Goal: Check status: Check status

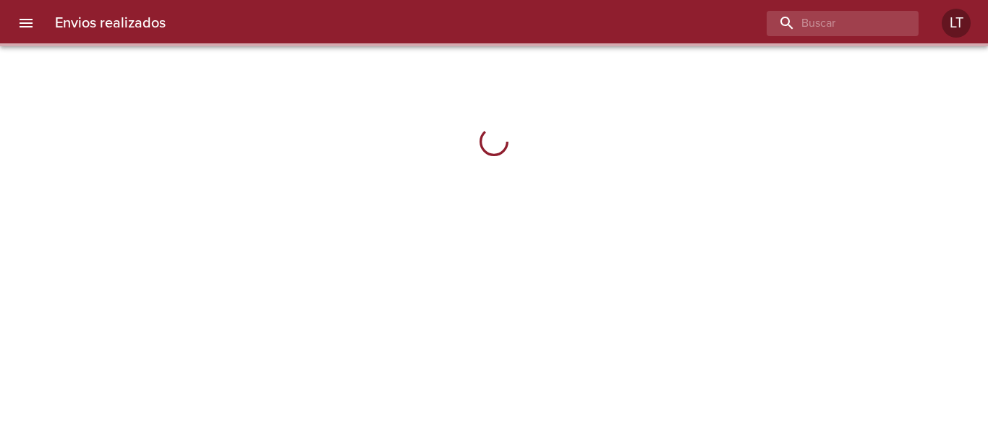
click at [831, 24] on input "buscar" at bounding box center [830, 23] width 127 height 25
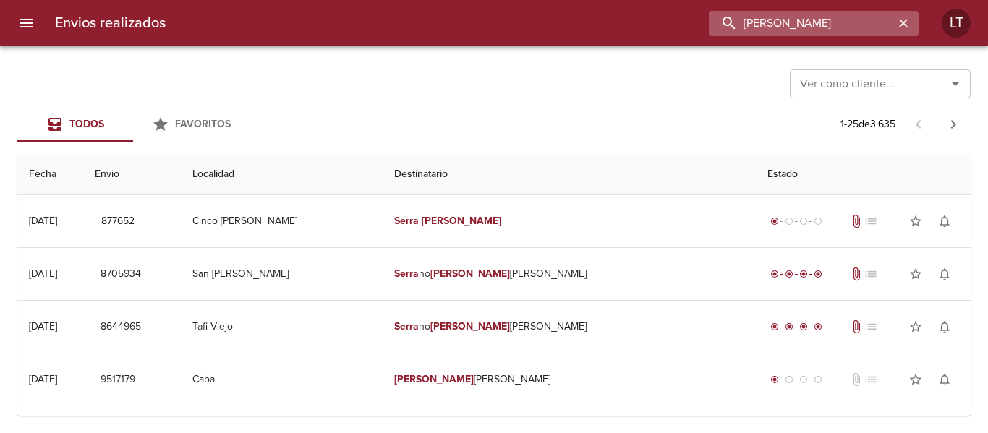
drag, startPoint x: 841, startPoint y: 32, endPoint x: 794, endPoint y: 20, distance: 48.4
click at [794, 20] on input "[PERSON_NAME]" at bounding box center [801, 23] width 185 height 25
click at [833, 18] on input "[PERSON_NAME]" at bounding box center [801, 23] width 185 height 25
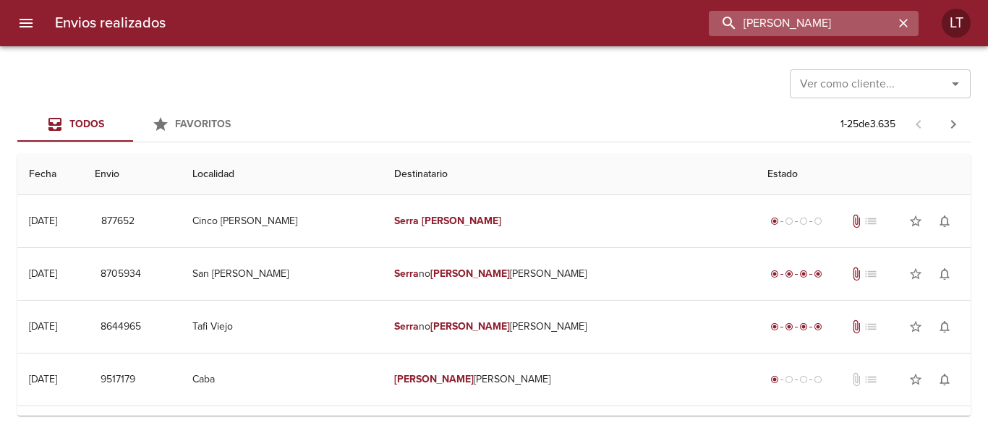
click at [833, 18] on input "[PERSON_NAME]" at bounding box center [801, 23] width 185 height 25
drag, startPoint x: 789, startPoint y: 4, endPoint x: 790, endPoint y: 22, distance: 18.8
click at [790, 4] on div "Envios realizados [PERSON_NAME] LT" at bounding box center [494, 23] width 988 height 46
click at [790, 22] on input "[PERSON_NAME]" at bounding box center [801, 23] width 185 height 25
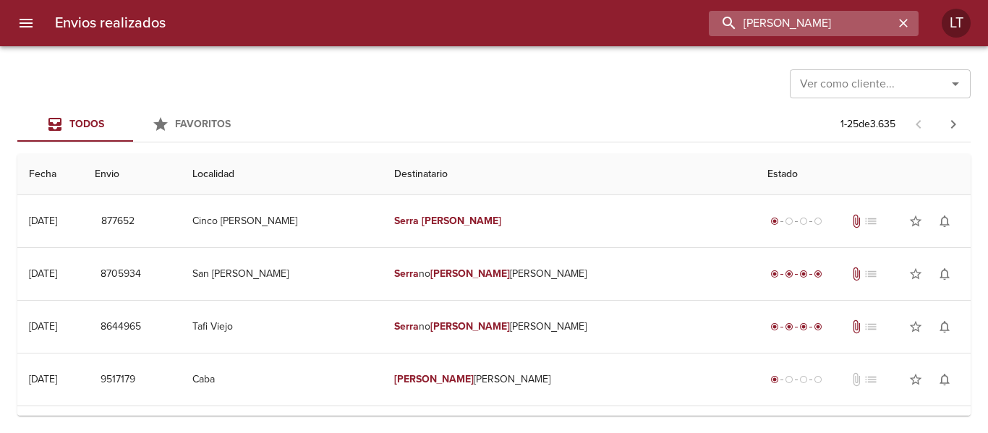
click at [790, 22] on input "[PERSON_NAME]" at bounding box center [801, 23] width 185 height 25
paste input "[PERSON_NAME] [PERSON_NAME] S"
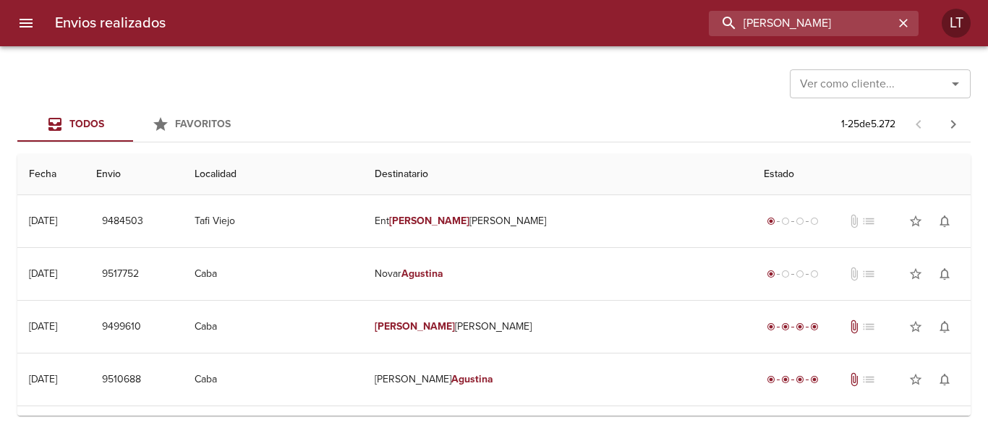
drag, startPoint x: 825, startPoint y: 17, endPoint x: 575, endPoint y: 48, distance: 252.2
click at [575, 0] on div "Envios realizados [PERSON_NAME] LT Ver como cliente... Ver como cliente... Todo…" at bounding box center [494, 0] width 988 height 0
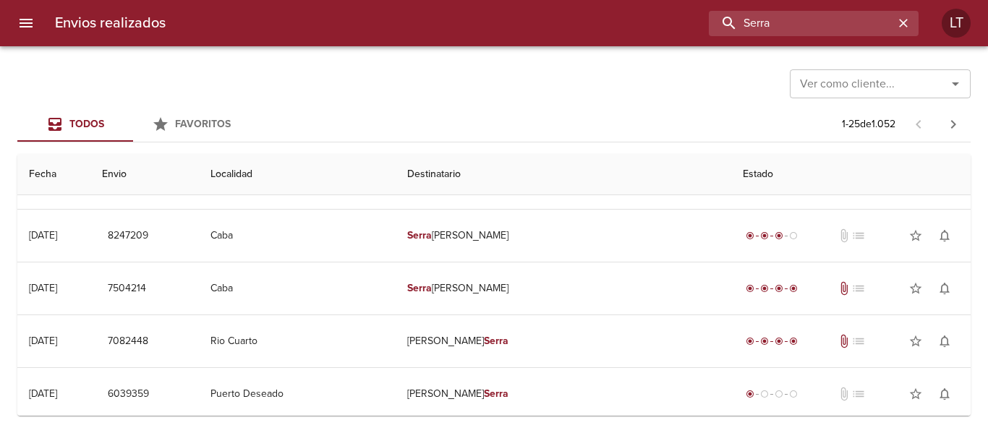
scroll to position [289, 0]
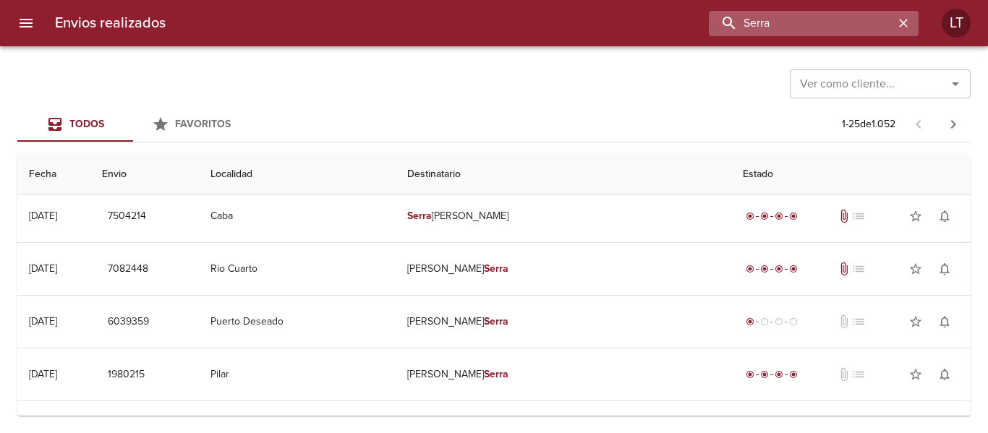
click at [795, 30] on input "Serra" at bounding box center [801, 23] width 185 height 25
paste input "[PERSON_NAME]"
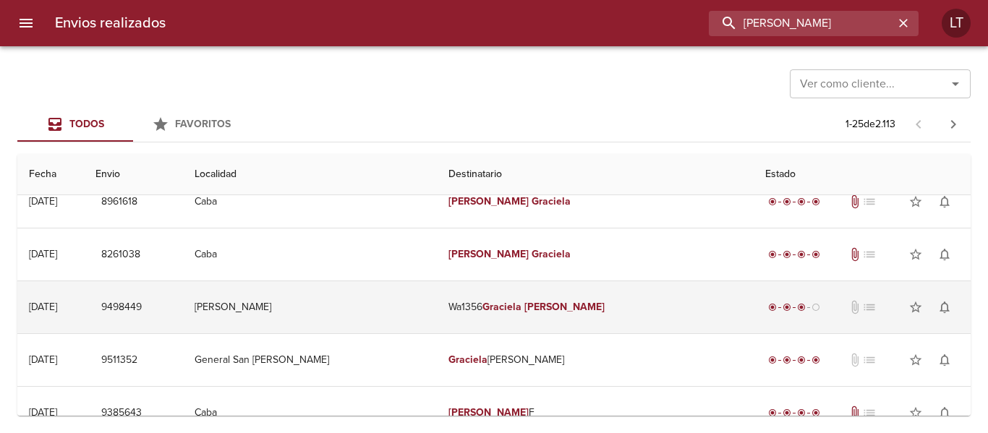
scroll to position [145, 0]
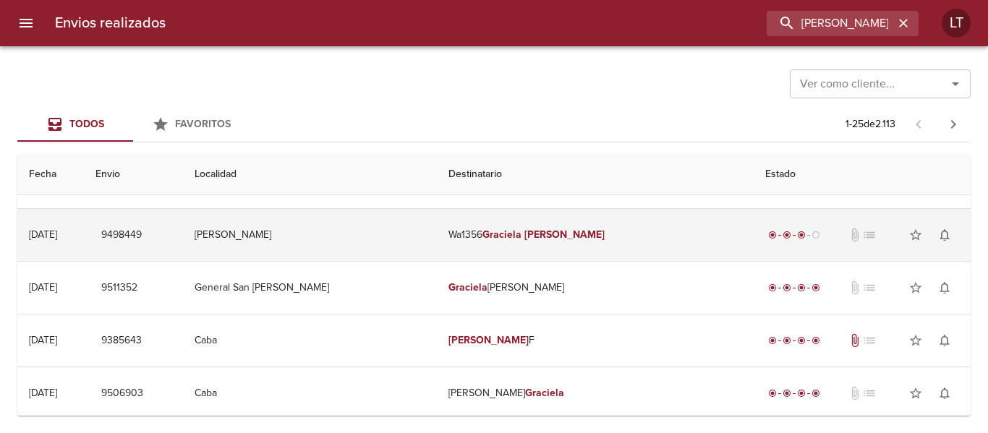
click at [643, 228] on td "Wa1356 [PERSON_NAME]" at bounding box center [595, 235] width 317 height 52
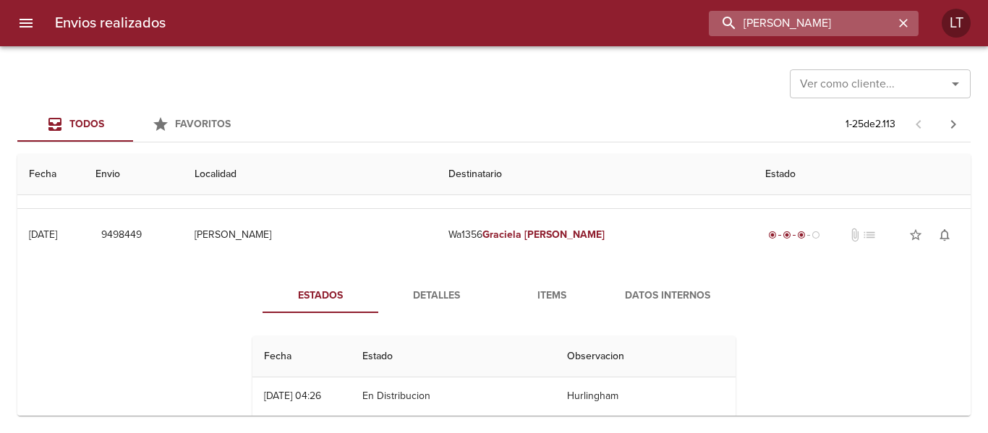
click at [823, 23] on input "[PERSON_NAME]" at bounding box center [801, 23] width 185 height 25
click at [823, 23] on input "9498449" at bounding box center [801, 23] width 185 height 25
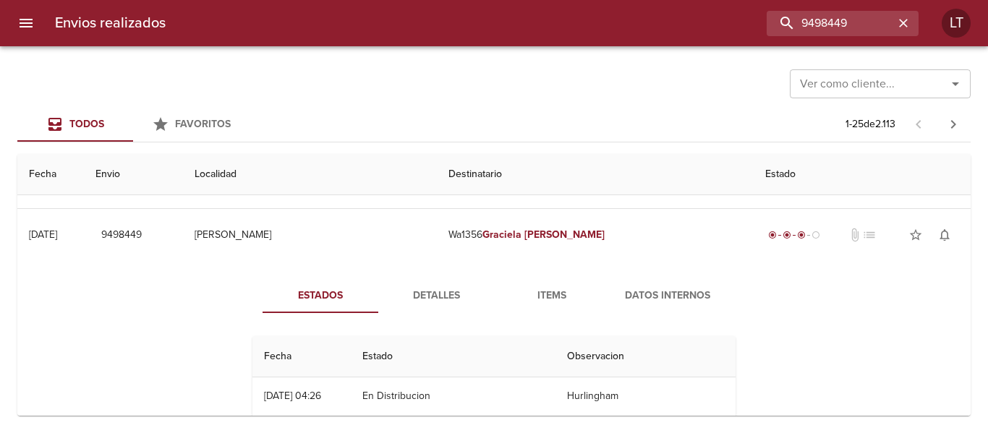
click at [425, 297] on span "Detalles" at bounding box center [436, 296] width 98 height 18
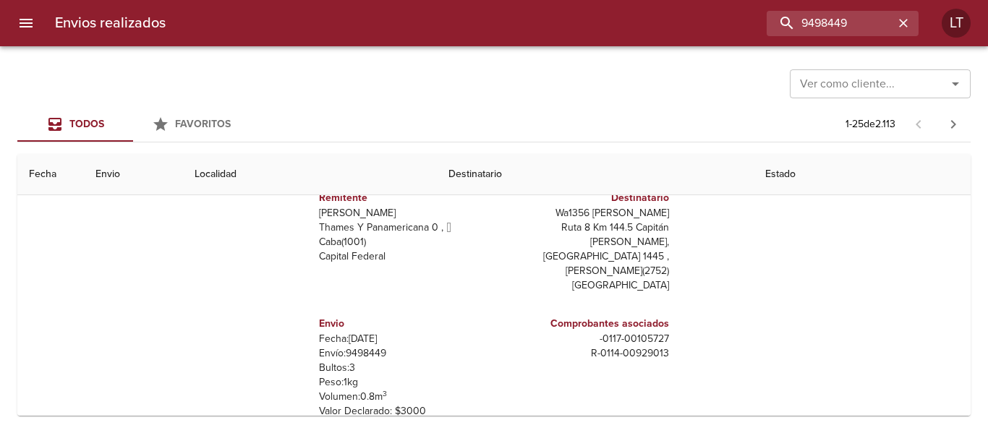
scroll to position [217, 0]
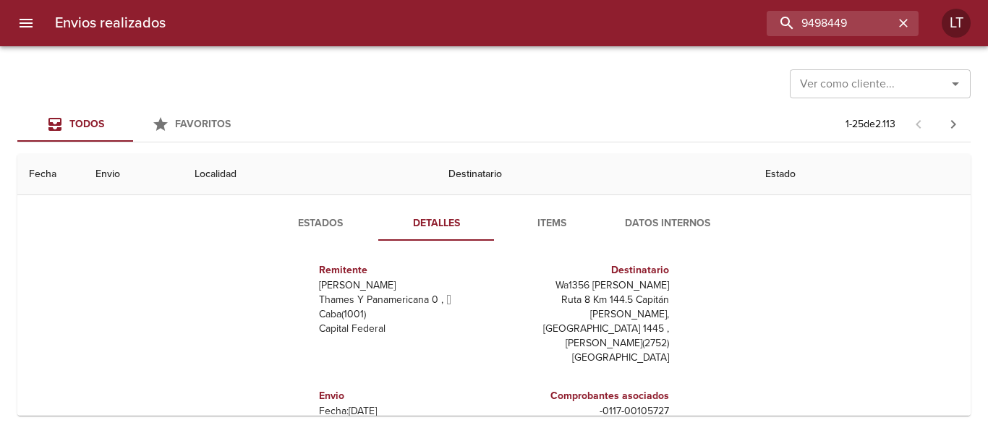
click at [297, 233] on button "Estados" at bounding box center [321, 223] width 116 height 35
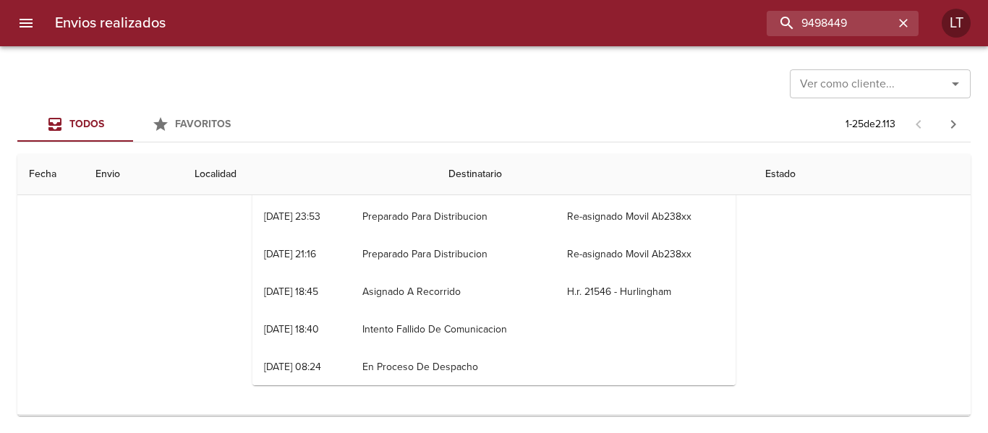
scroll to position [289, 0]
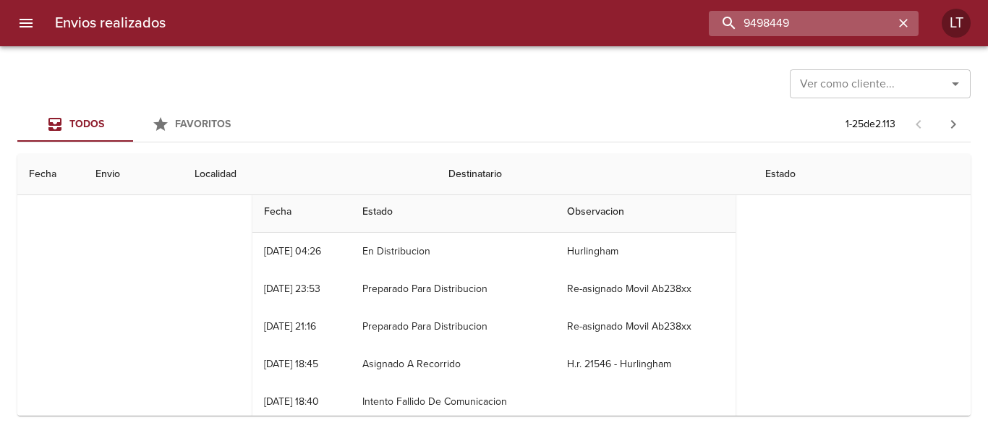
click at [838, 28] on input "9498449" at bounding box center [801, 23] width 185 height 25
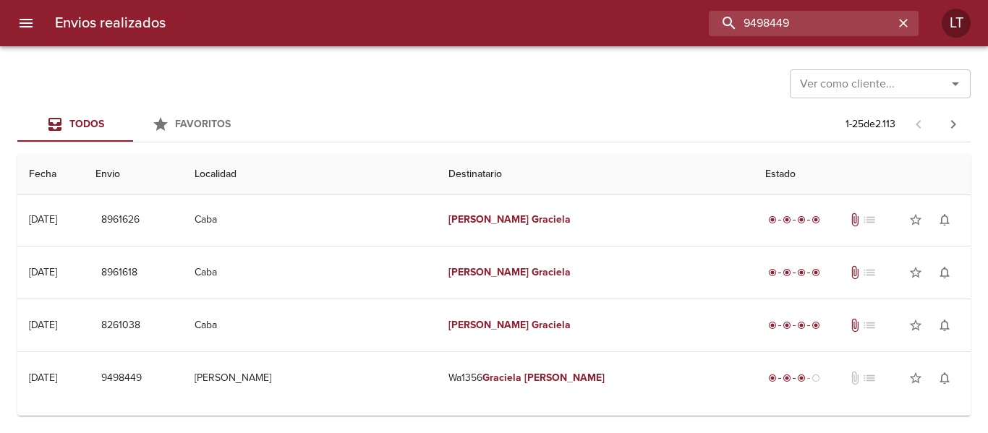
scroll to position [0, 0]
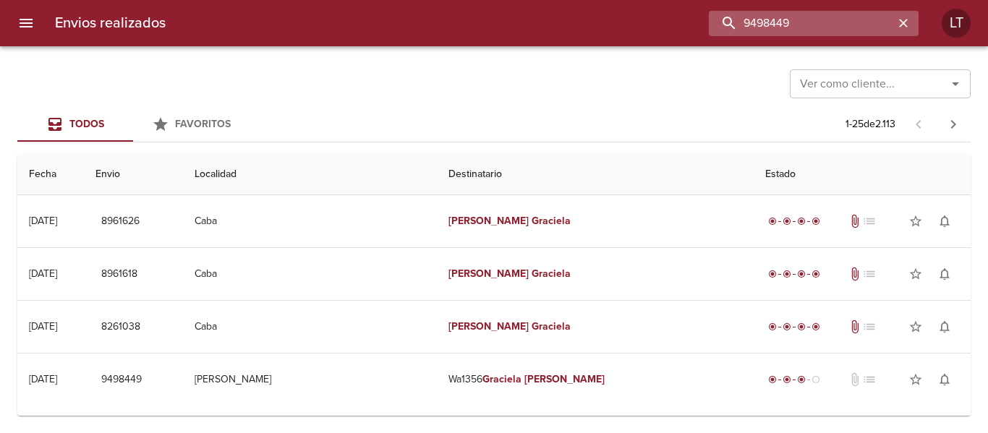
paste input "511382"
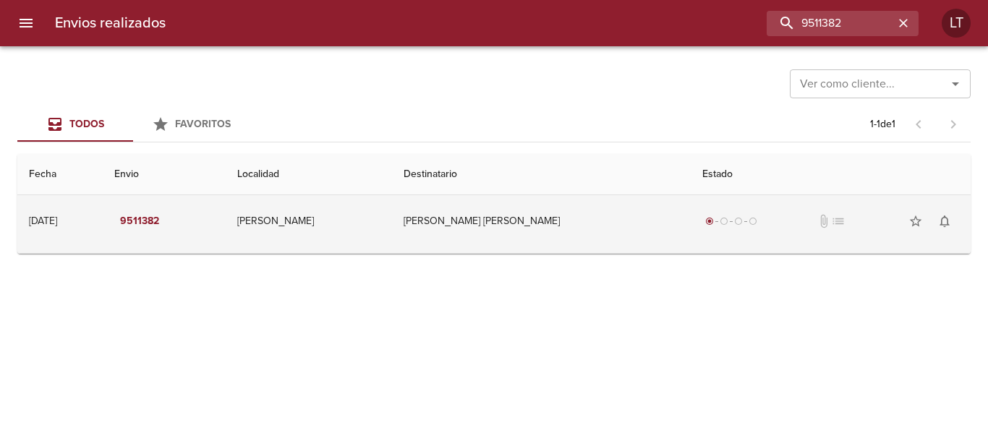
click at [597, 221] on td "[PERSON_NAME] [PERSON_NAME]" at bounding box center [541, 221] width 299 height 52
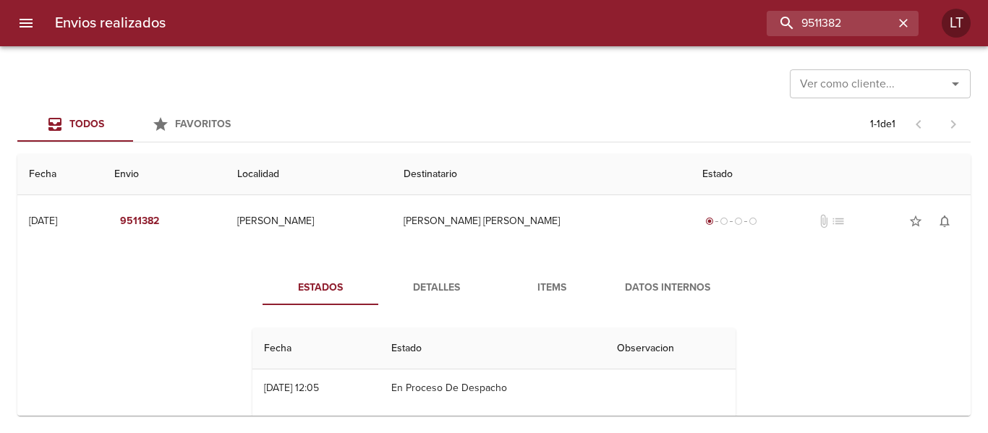
scroll to position [59, 0]
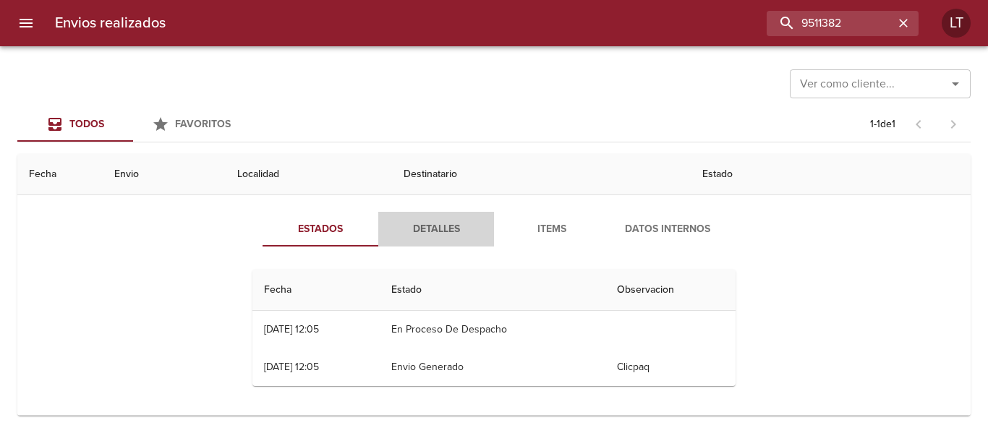
click at [419, 245] on button "Detalles" at bounding box center [436, 229] width 116 height 35
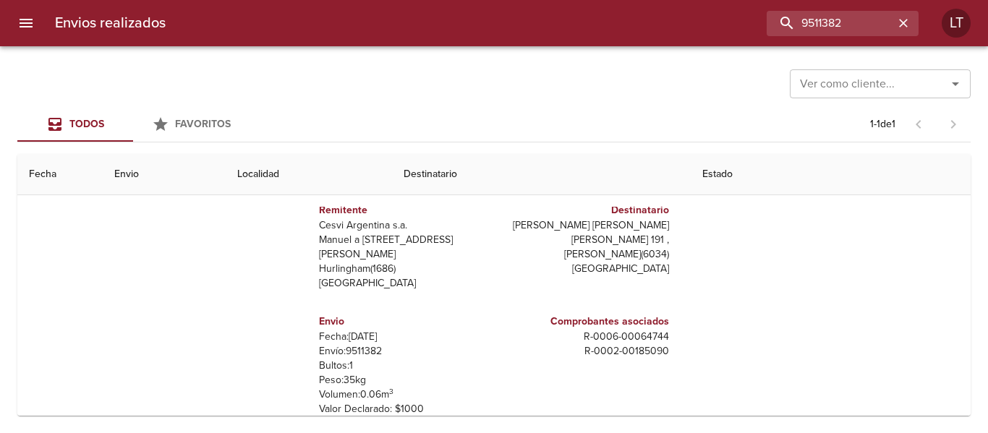
scroll to position [0, 0]
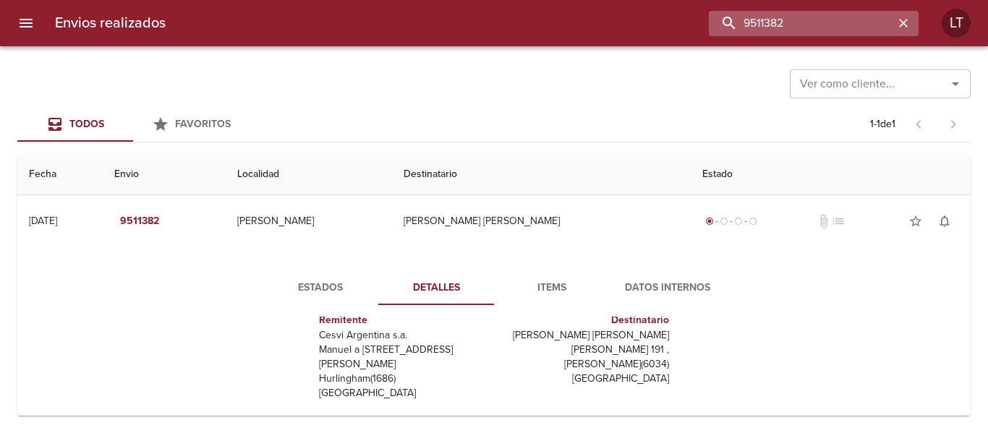
click at [831, 32] on input "9511382" at bounding box center [801, 23] width 185 height 25
paste input "[PERSON_NAME]"
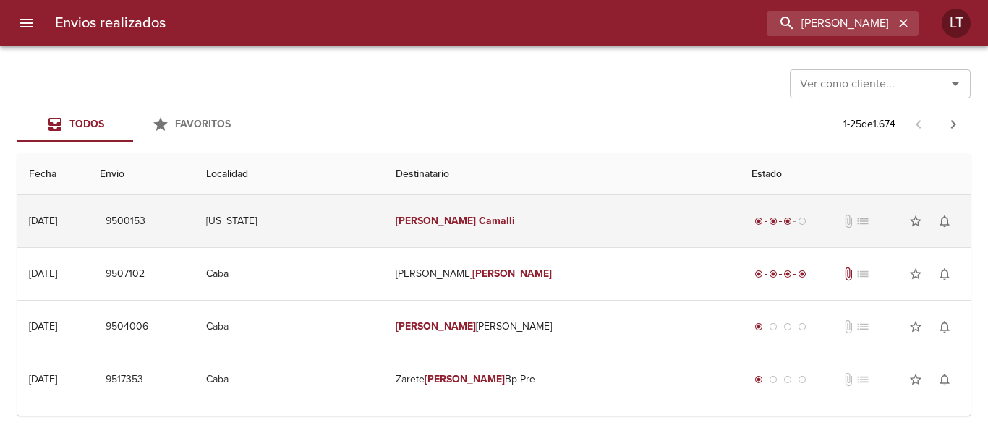
click at [598, 226] on td "[PERSON_NAME]" at bounding box center [562, 221] width 356 height 52
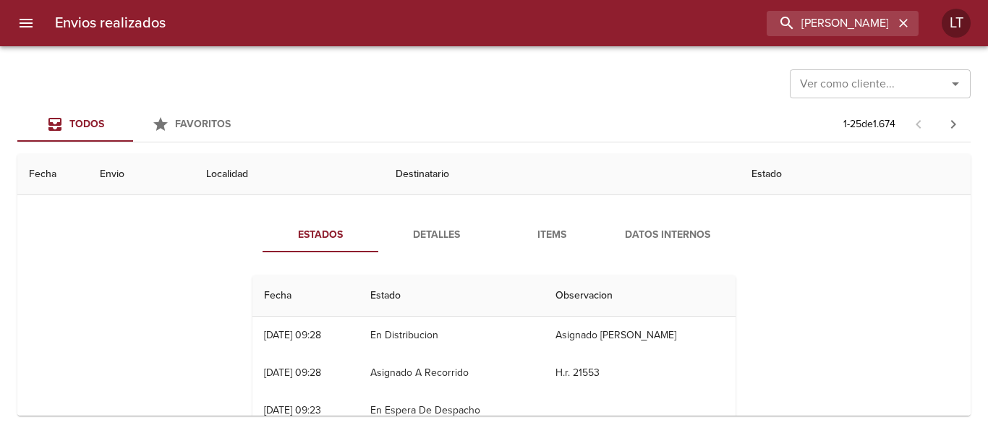
scroll to position [72, 0]
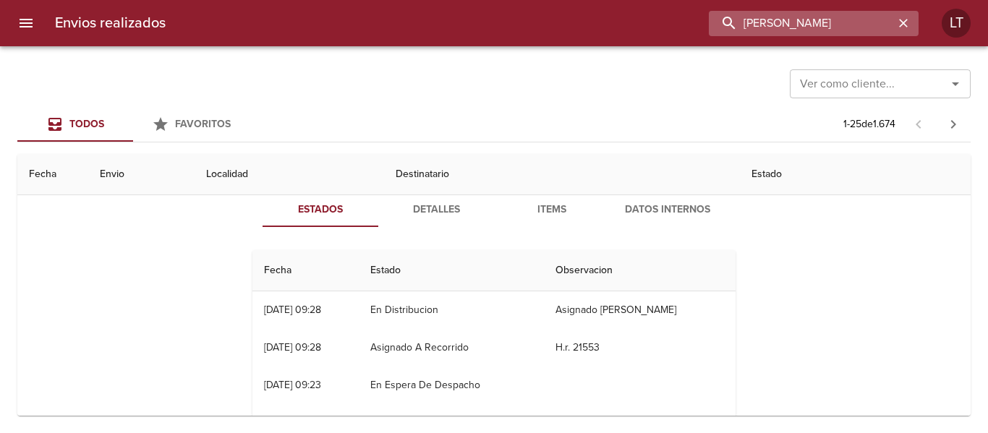
click at [828, 18] on input "[PERSON_NAME]" at bounding box center [801, 23] width 185 height 25
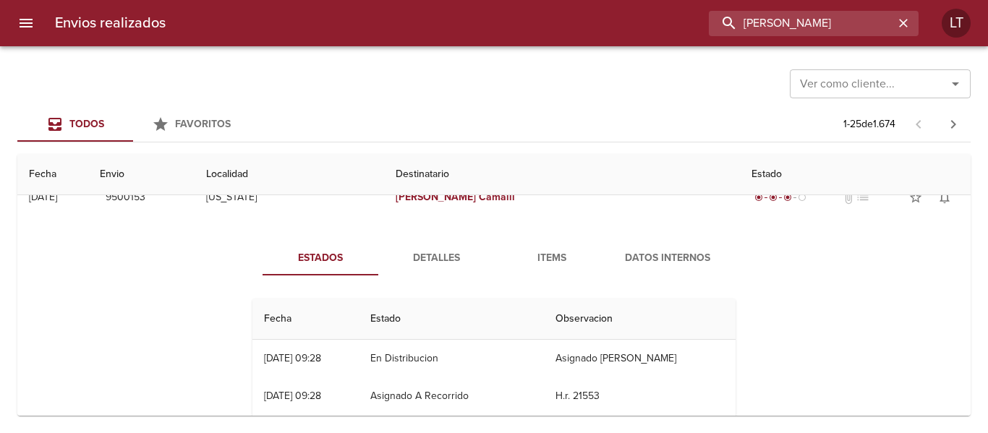
scroll to position [0, 0]
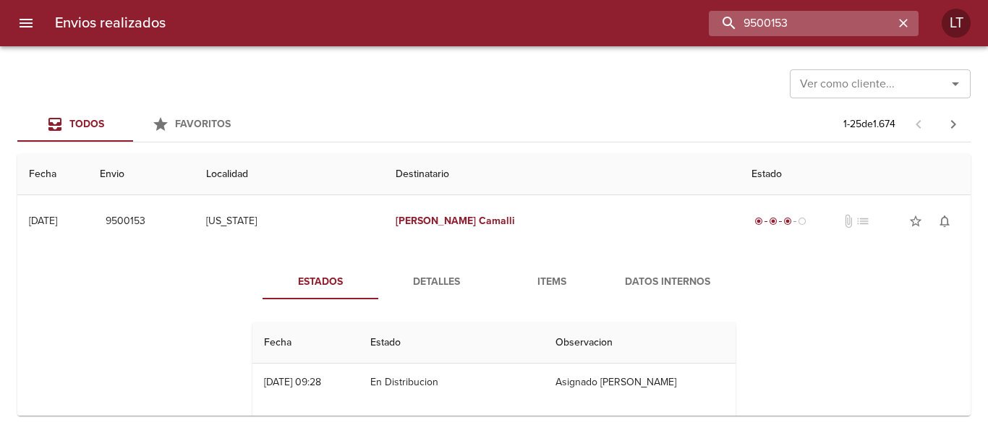
click at [823, 28] on input "9500153" at bounding box center [801, 23] width 185 height 25
type input "9500153"
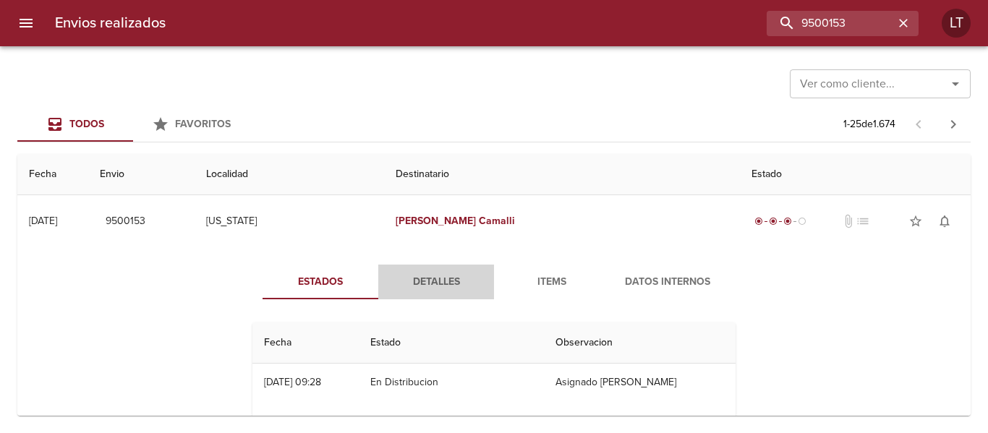
click at [426, 284] on span "Detalles" at bounding box center [436, 283] width 98 height 18
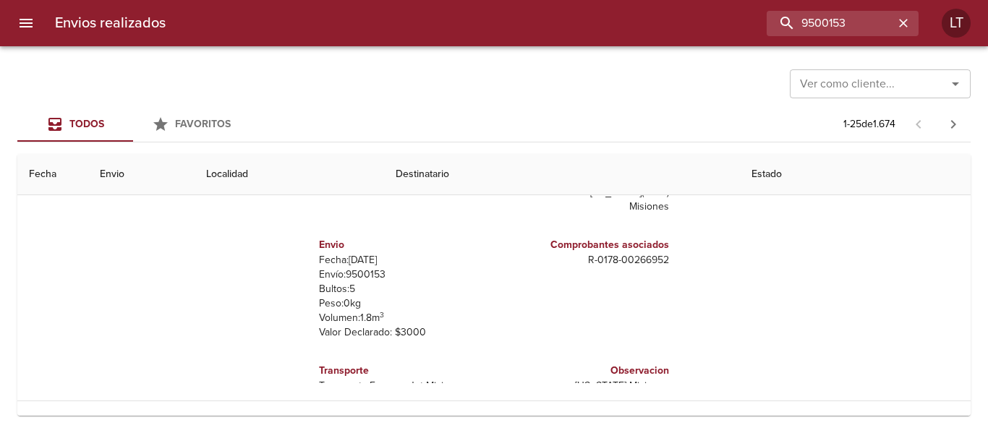
scroll to position [72, 0]
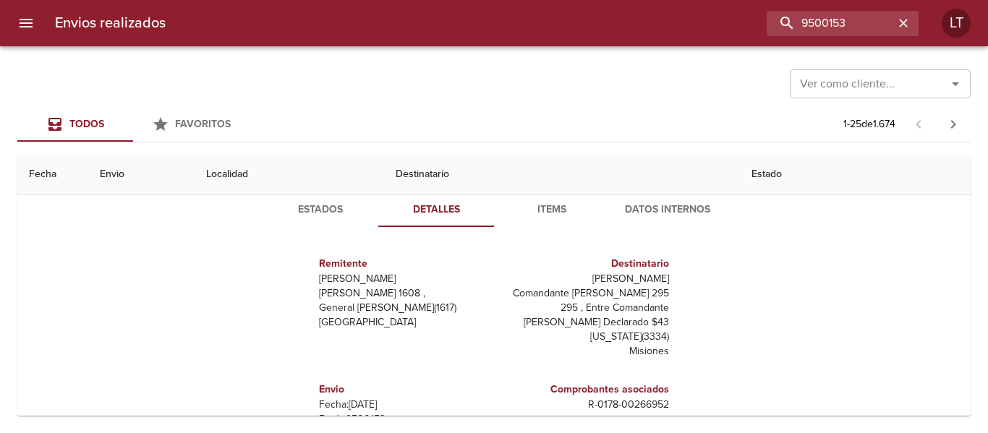
click at [341, 219] on button "Estados" at bounding box center [321, 209] width 116 height 35
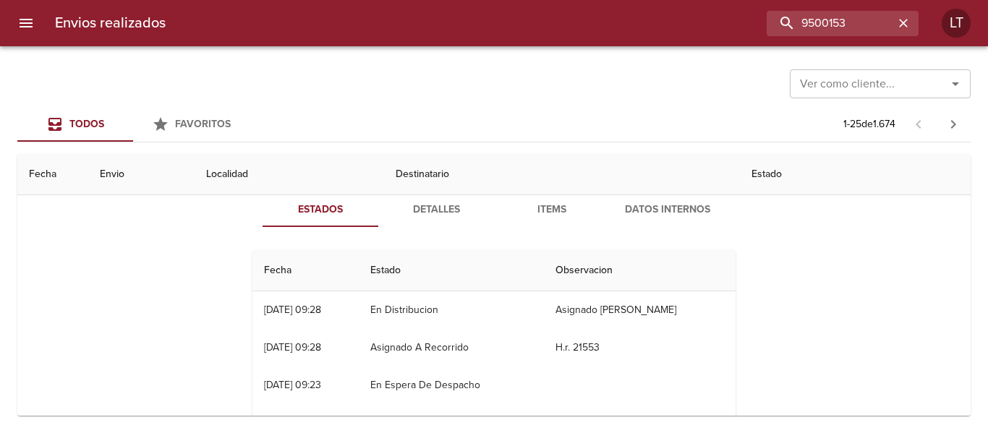
scroll to position [145, 0]
